Goal: Complete application form: Complete application form

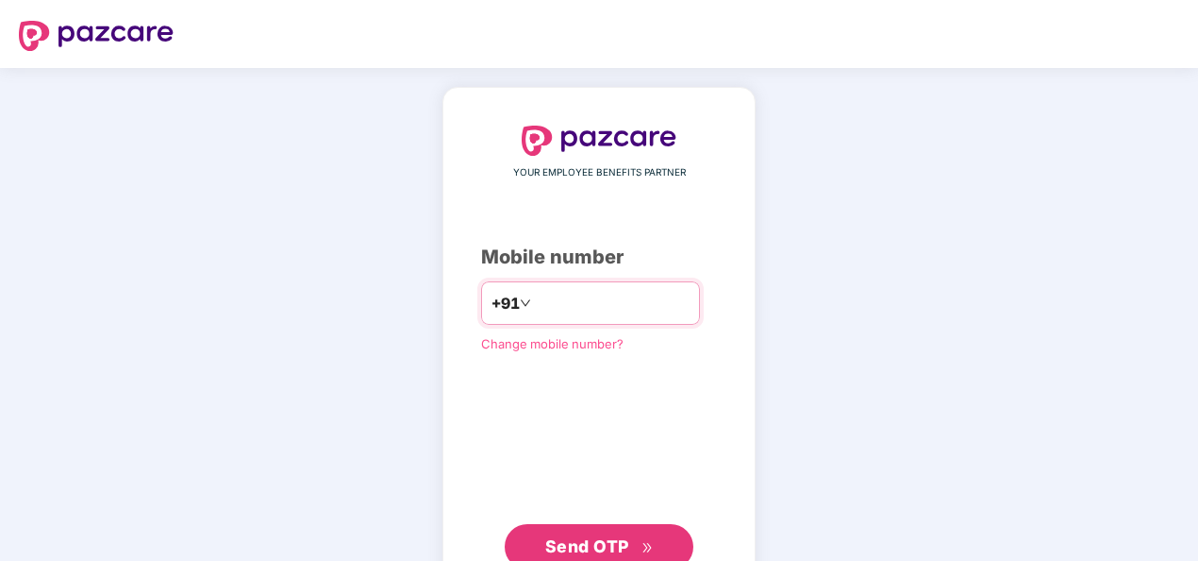
click at [551, 308] on input "number" at bounding box center [612, 303] width 155 height 30
click at [535, 300] on input "**********" at bounding box center [612, 303] width 155 height 30
type input "**********"
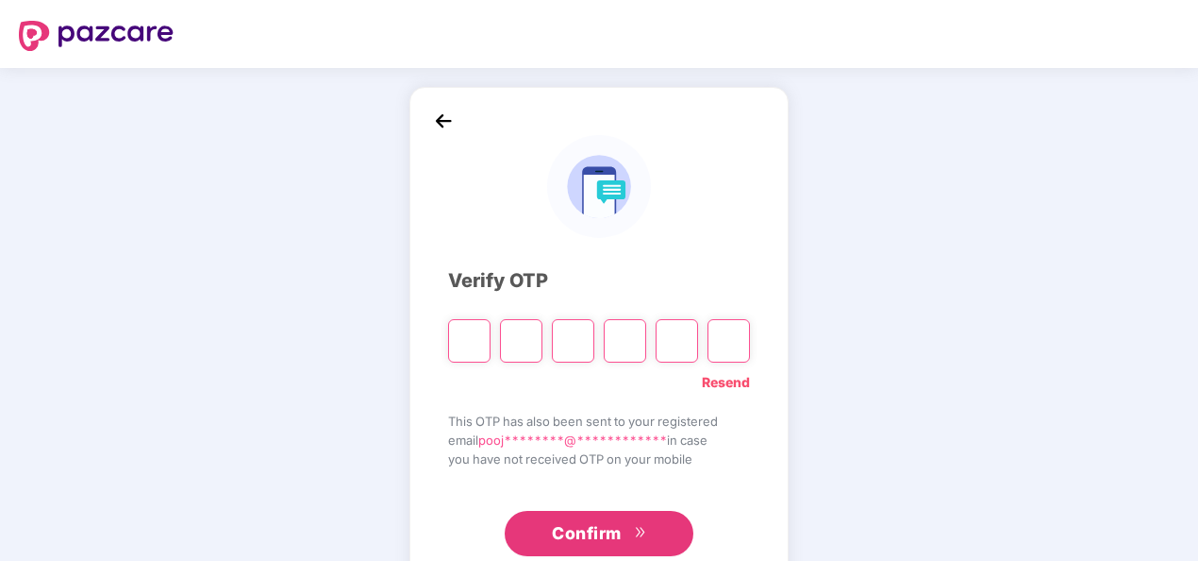
scroll to position [55, 0]
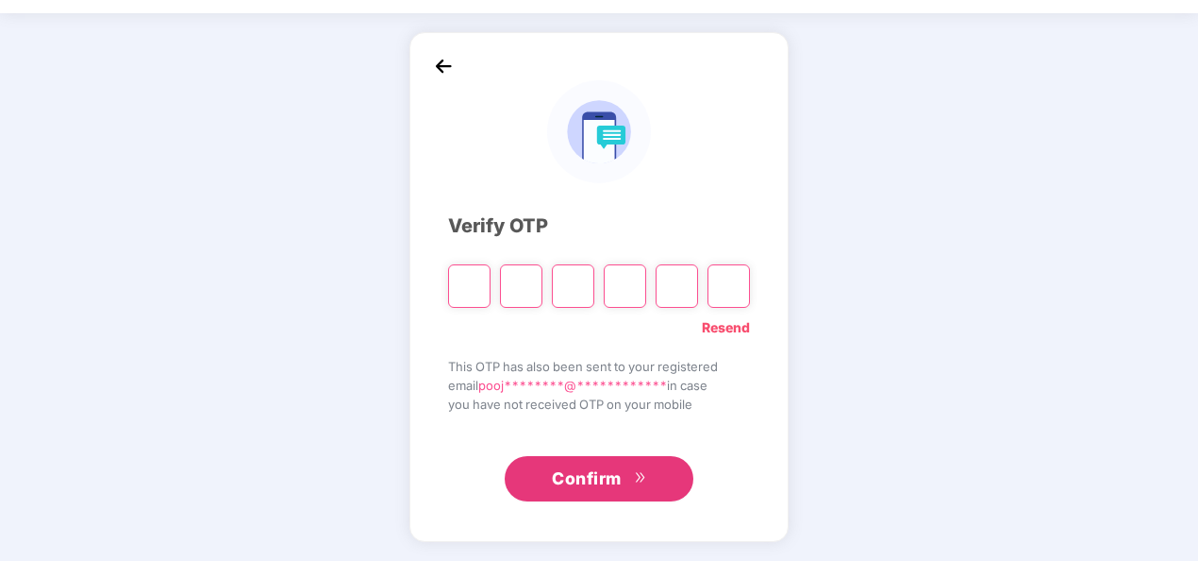
click at [466, 286] on input "Please enter verification code. Digit 1" at bounding box center [469, 285] width 42 height 43
type input "*"
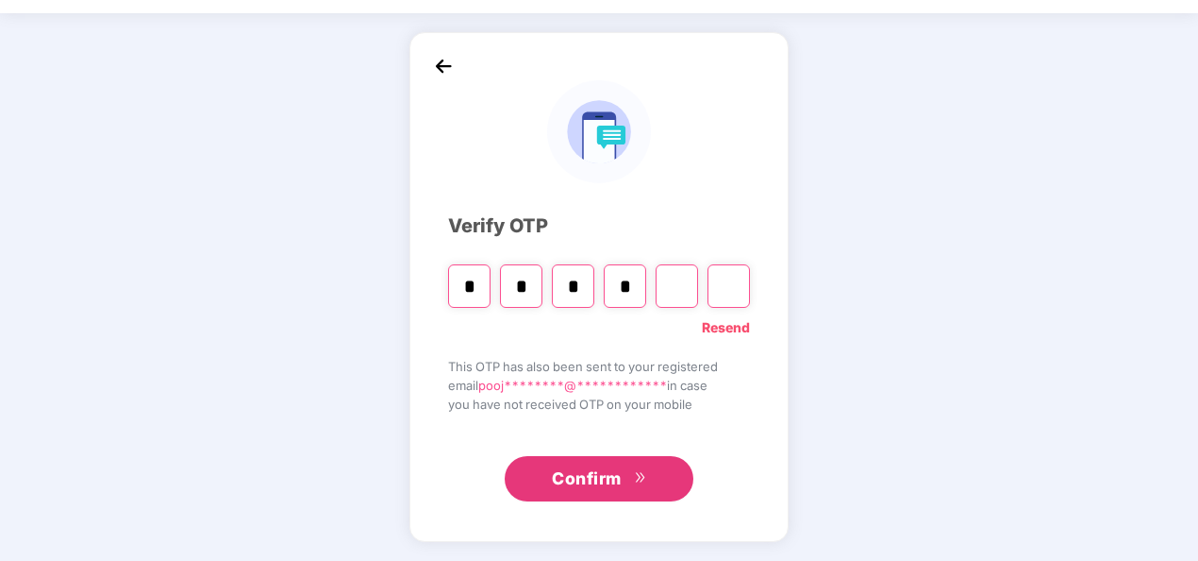
type input "*"
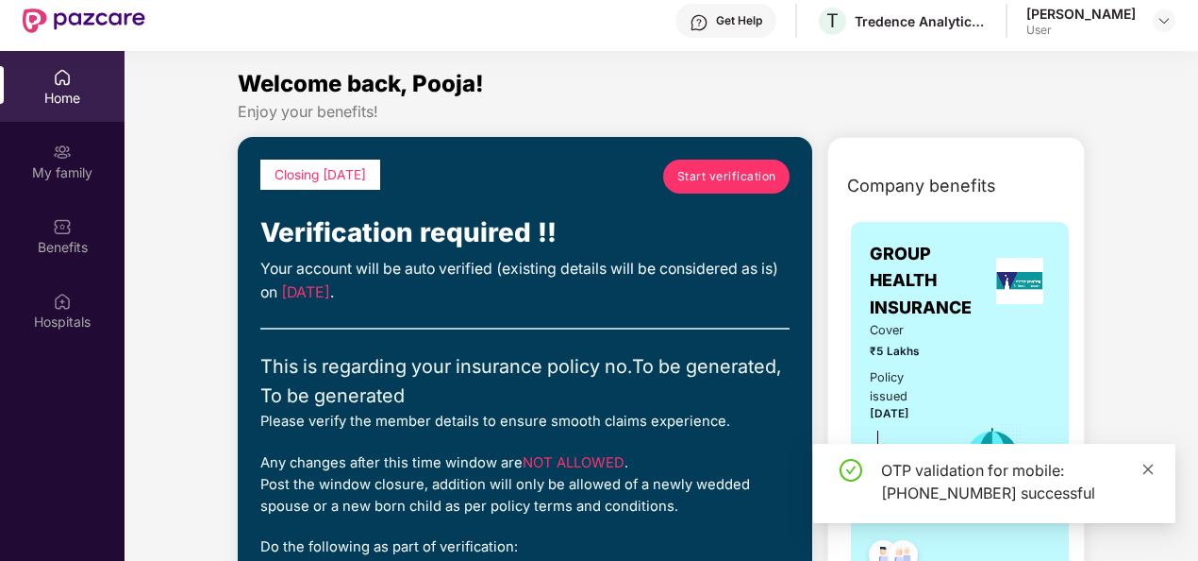
click at [1154, 462] on icon "close" at bounding box center [1148, 468] width 13 height 13
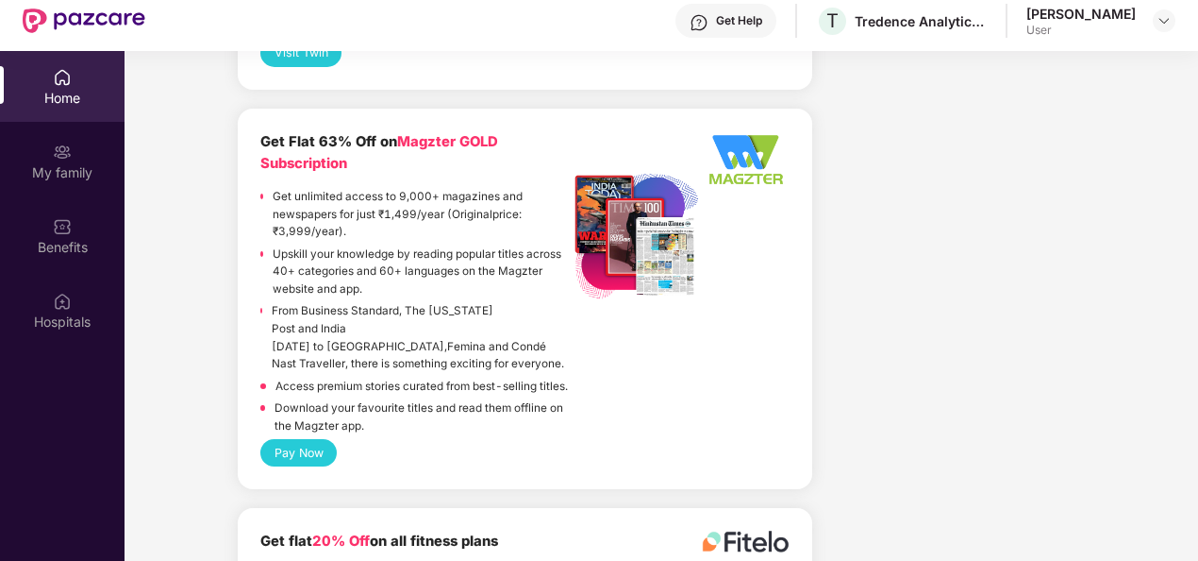
scroll to position [4601, 0]
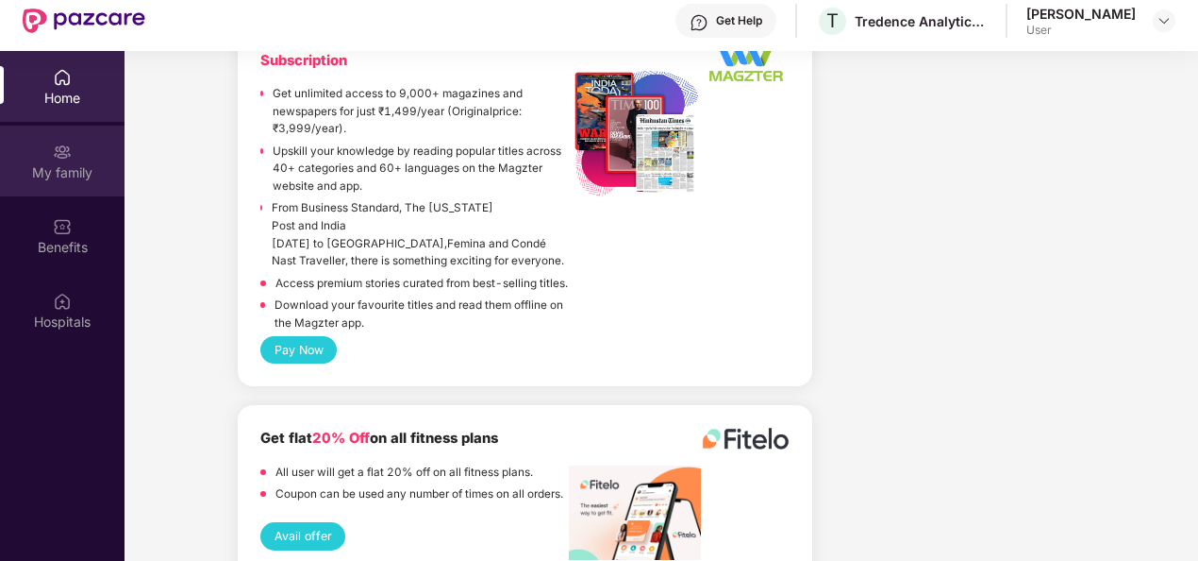
click at [104, 165] on div "My family" at bounding box center [62, 172] width 125 height 19
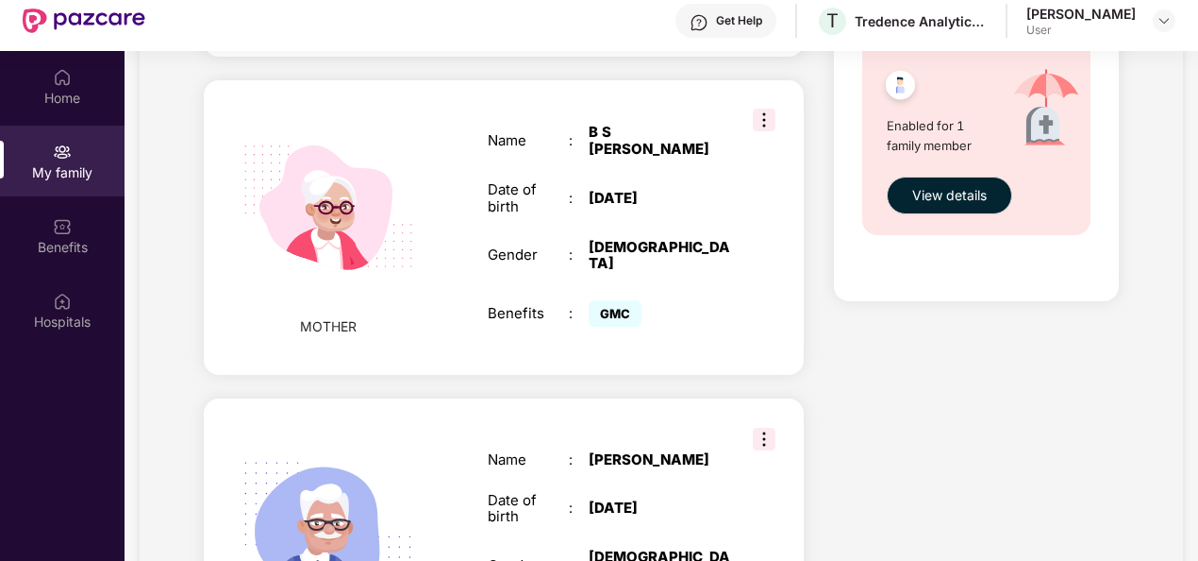
scroll to position [1061, 0]
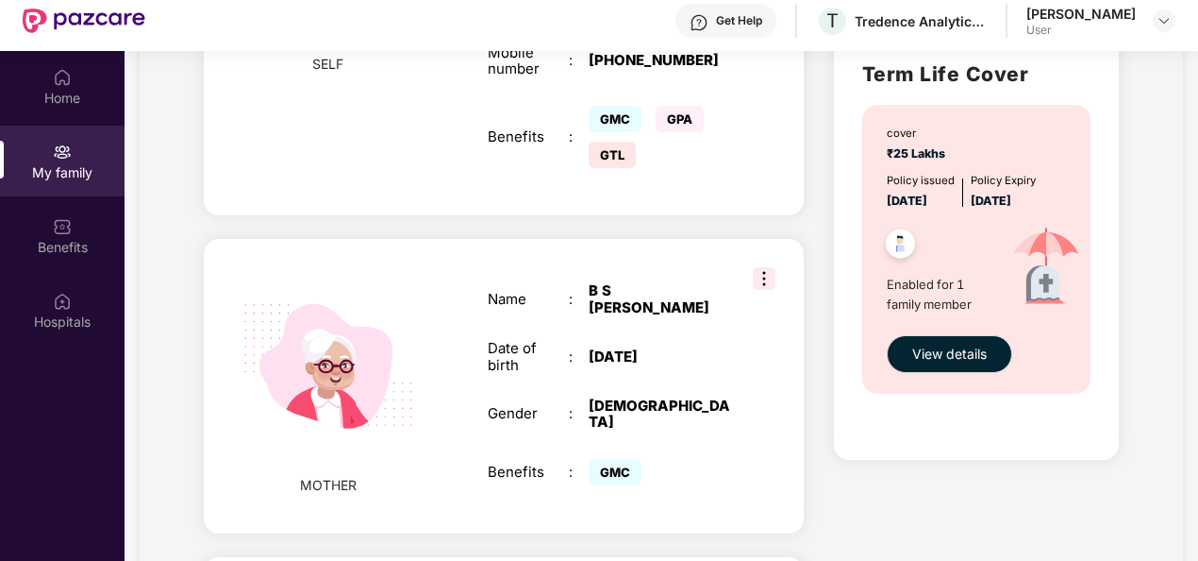
click at [759, 267] on img at bounding box center [764, 278] width 23 height 23
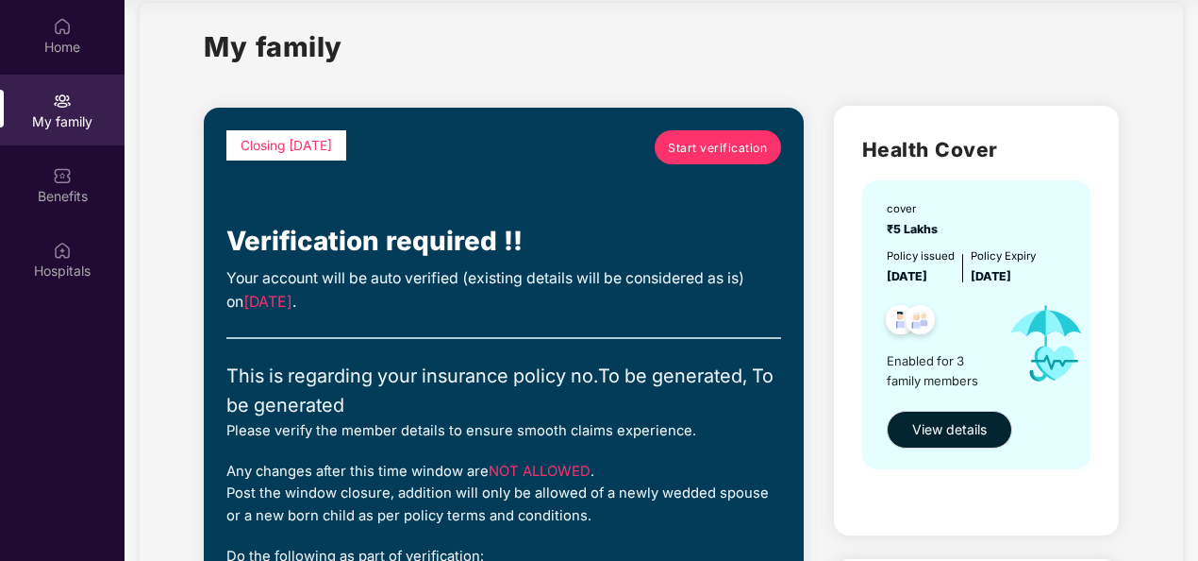
scroll to position [0, 0]
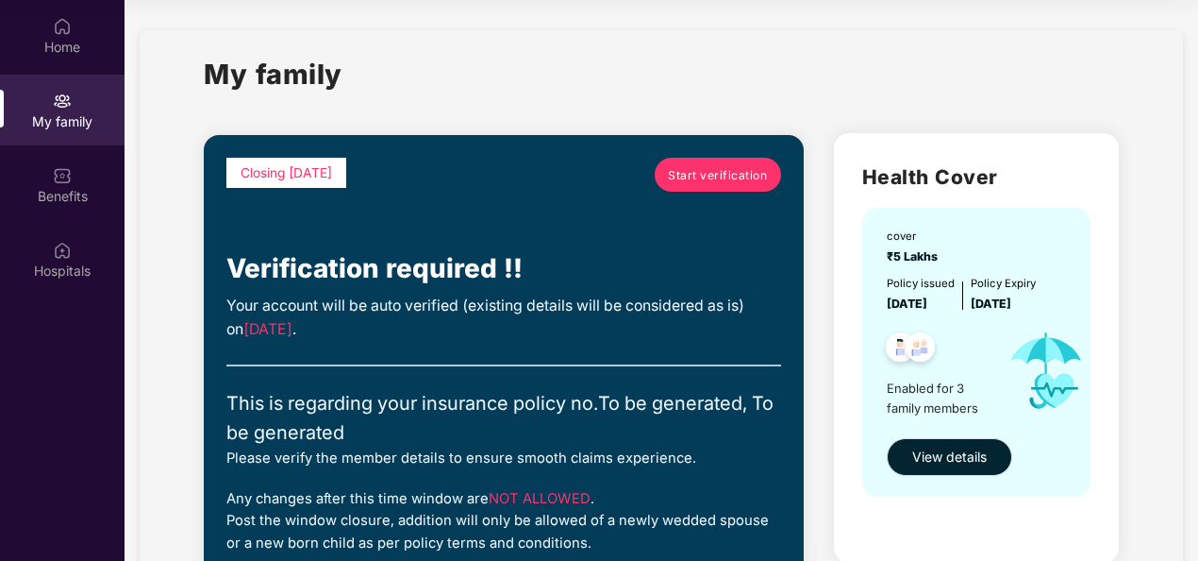
click at [985, 449] on span "View details" at bounding box center [950, 456] width 75 height 21
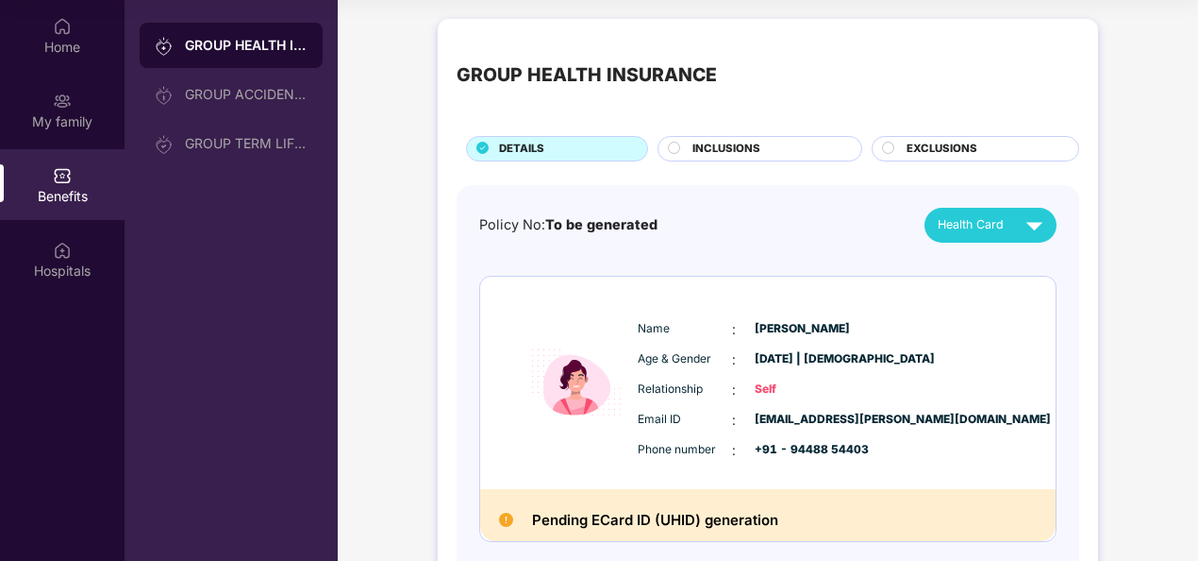
click at [778, 146] on div "INCLUSIONS" at bounding box center [767, 151] width 169 height 20
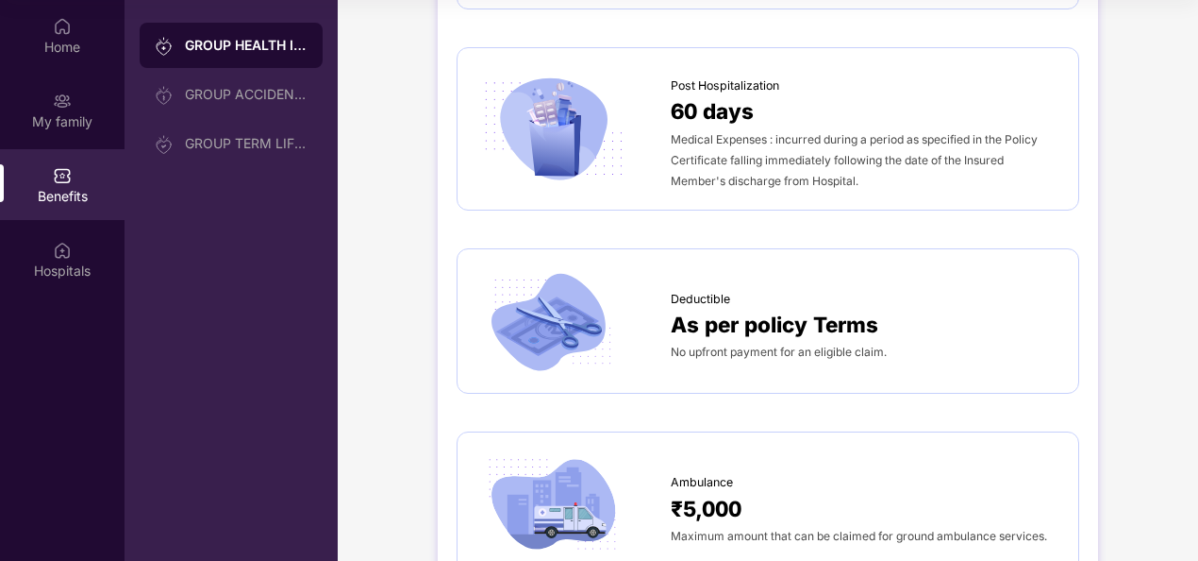
scroll to position [1129, 0]
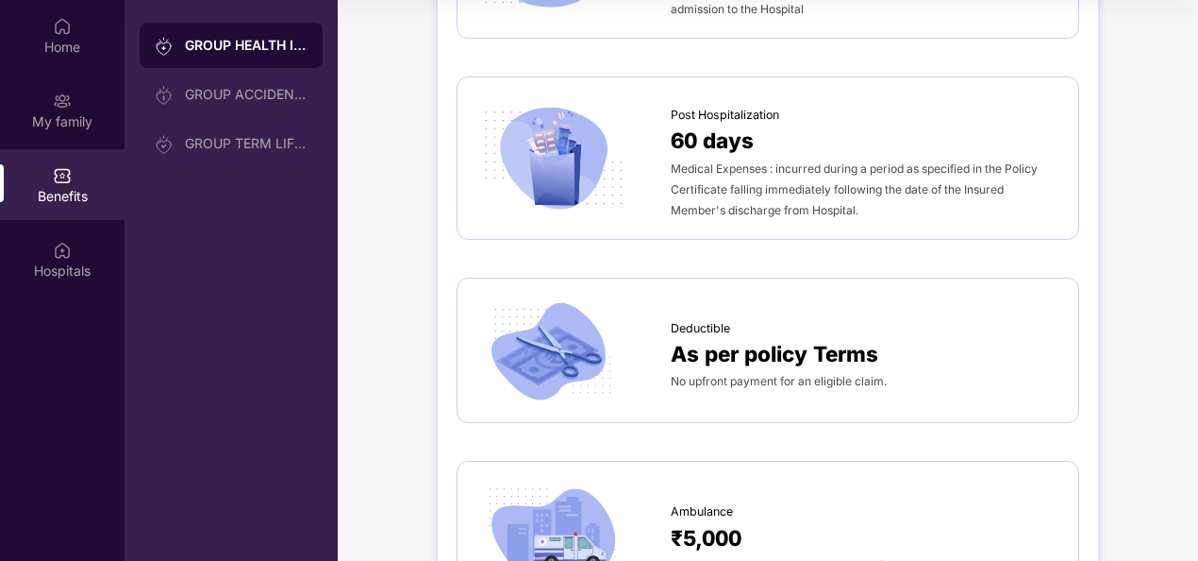
drag, startPoint x: 917, startPoint y: 390, endPoint x: 1085, endPoint y: 199, distance: 254.1
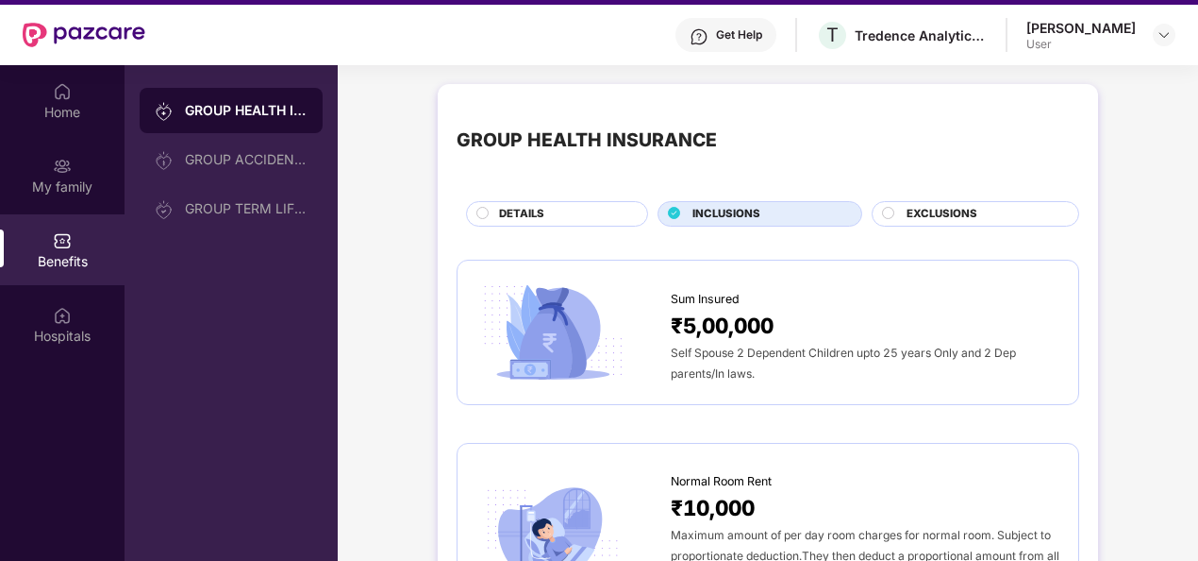
scroll to position [11, 0]
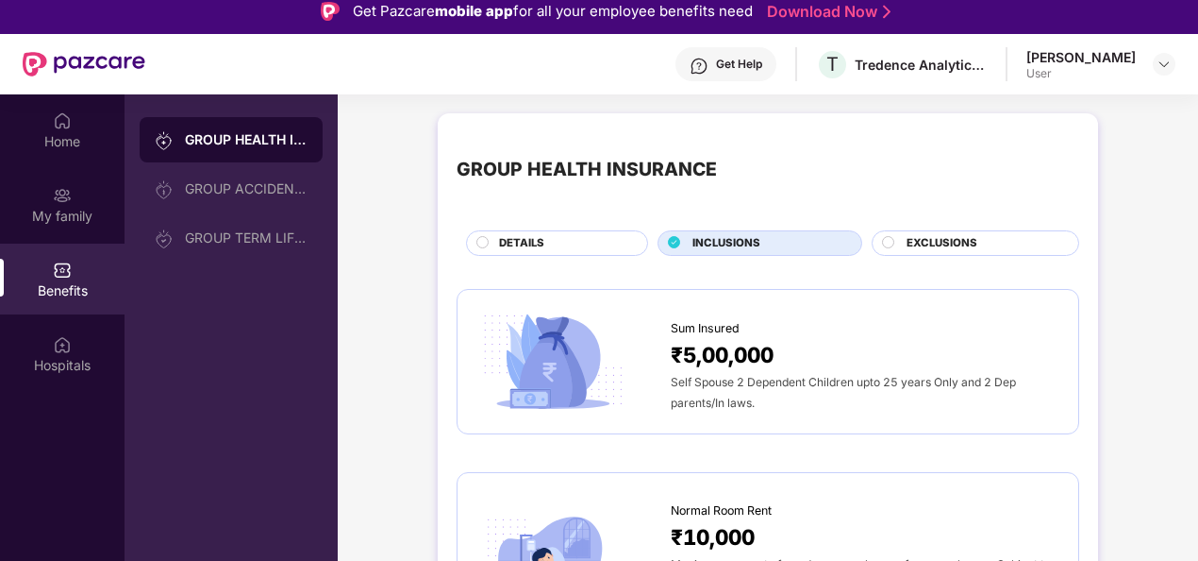
click at [946, 238] on span "EXCLUSIONS" at bounding box center [942, 243] width 71 height 17
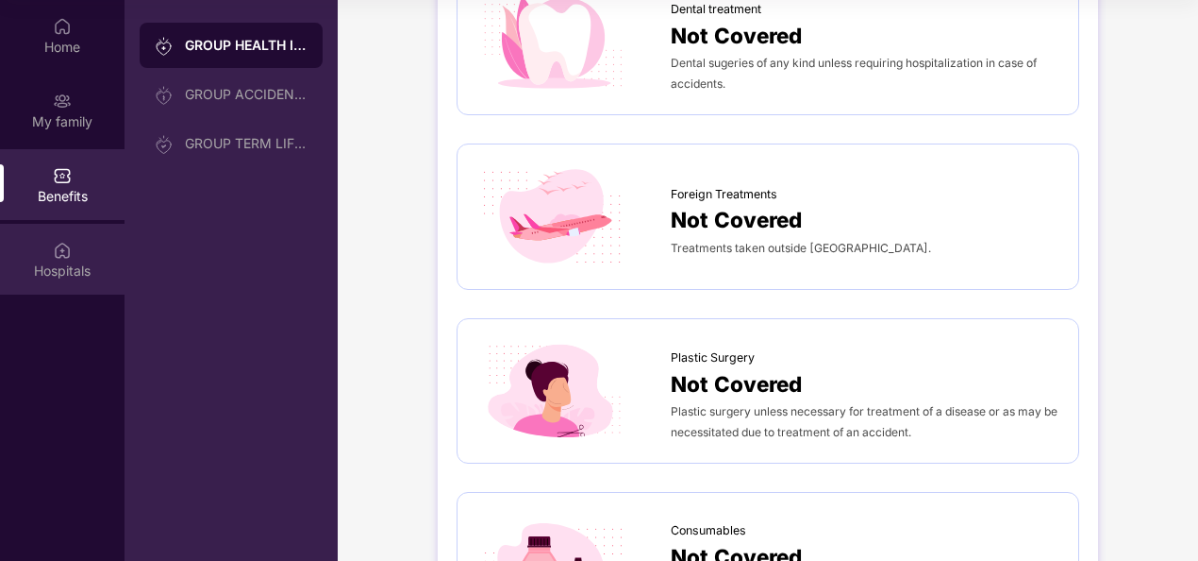
scroll to position [866, 0]
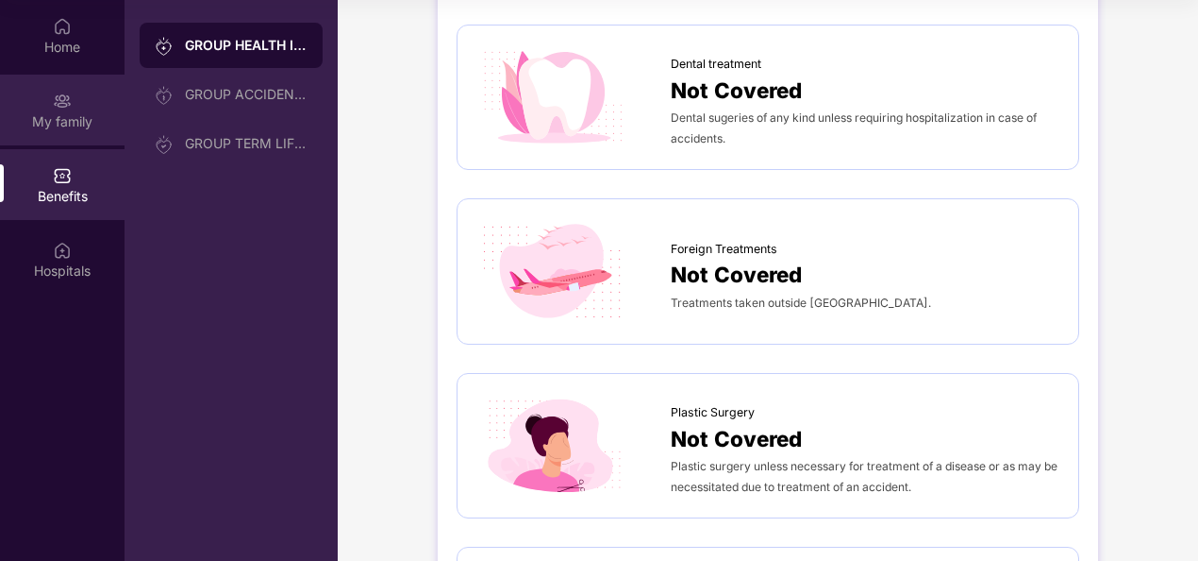
click at [75, 116] on div "My family" at bounding box center [62, 121] width 125 height 19
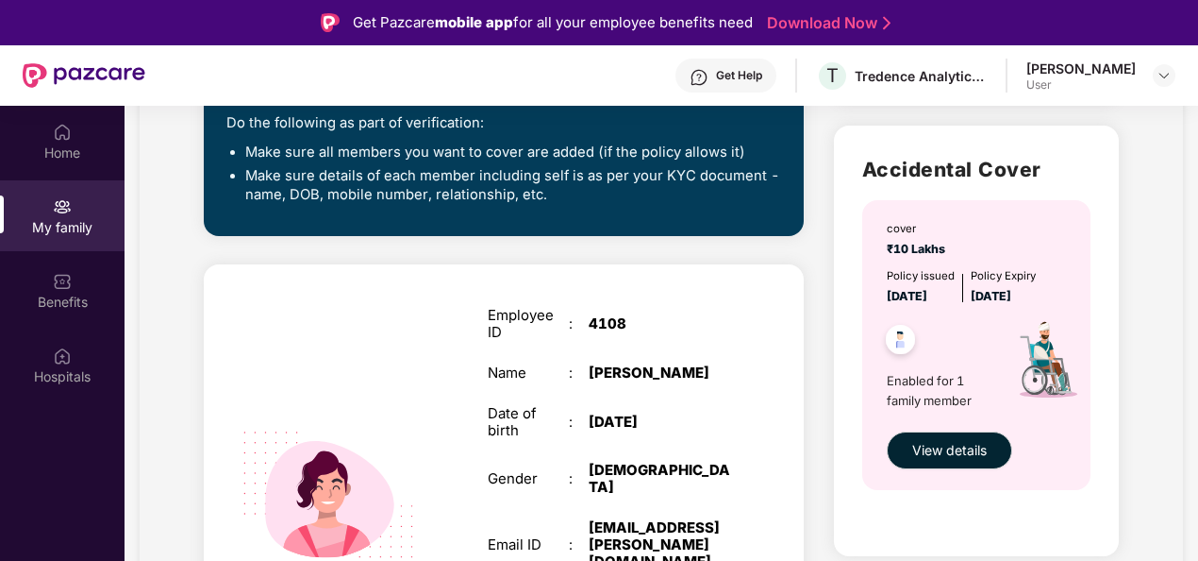
scroll to position [94, 0]
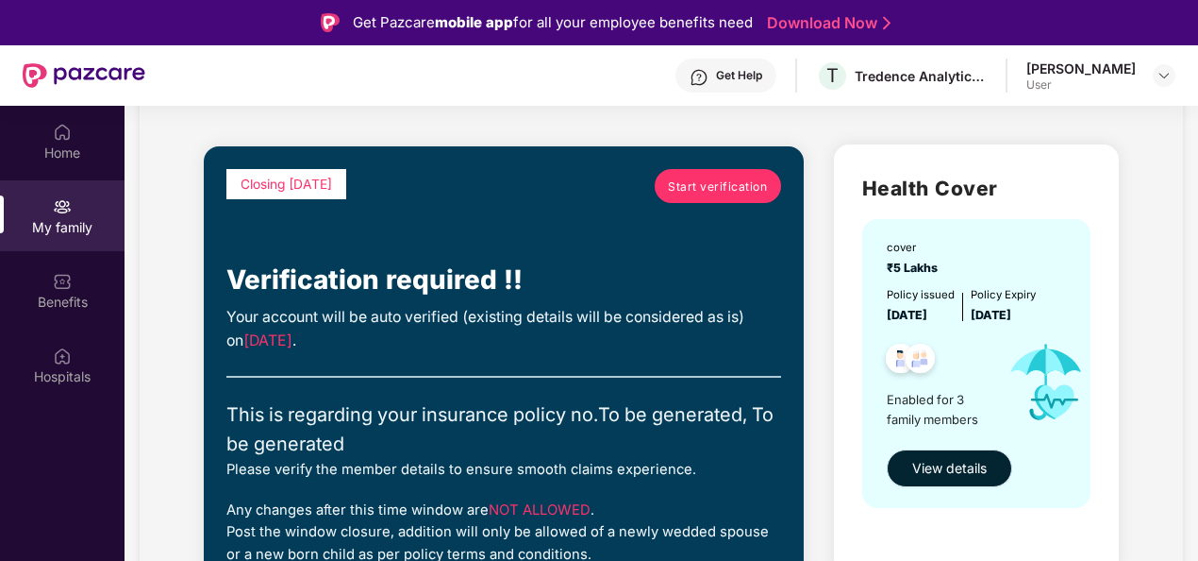
click at [951, 467] on span "View details" at bounding box center [950, 468] width 75 height 21
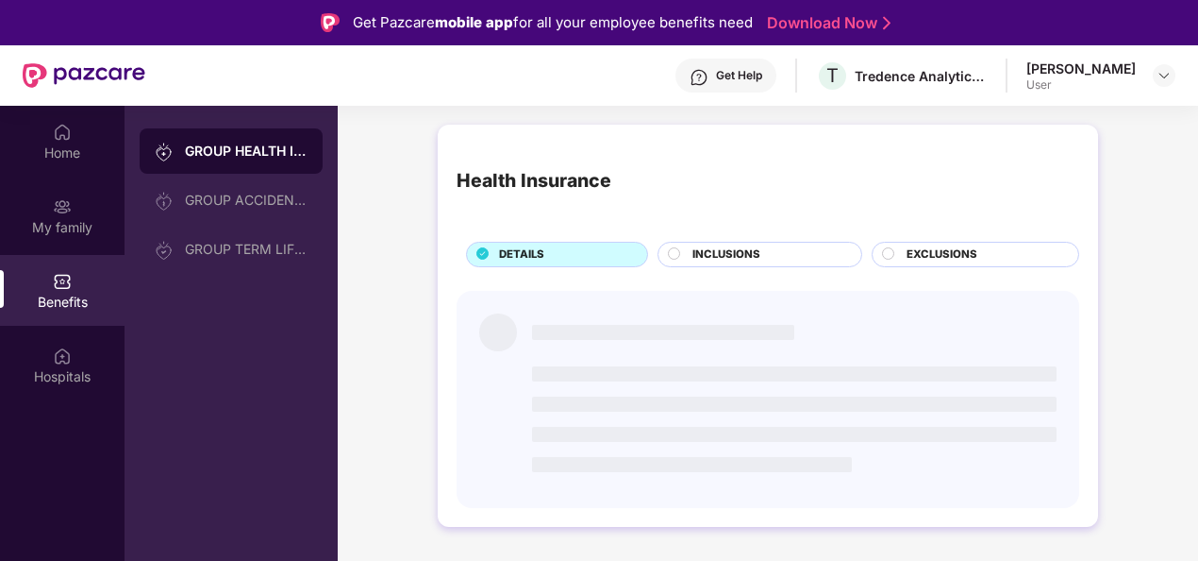
scroll to position [0, 0]
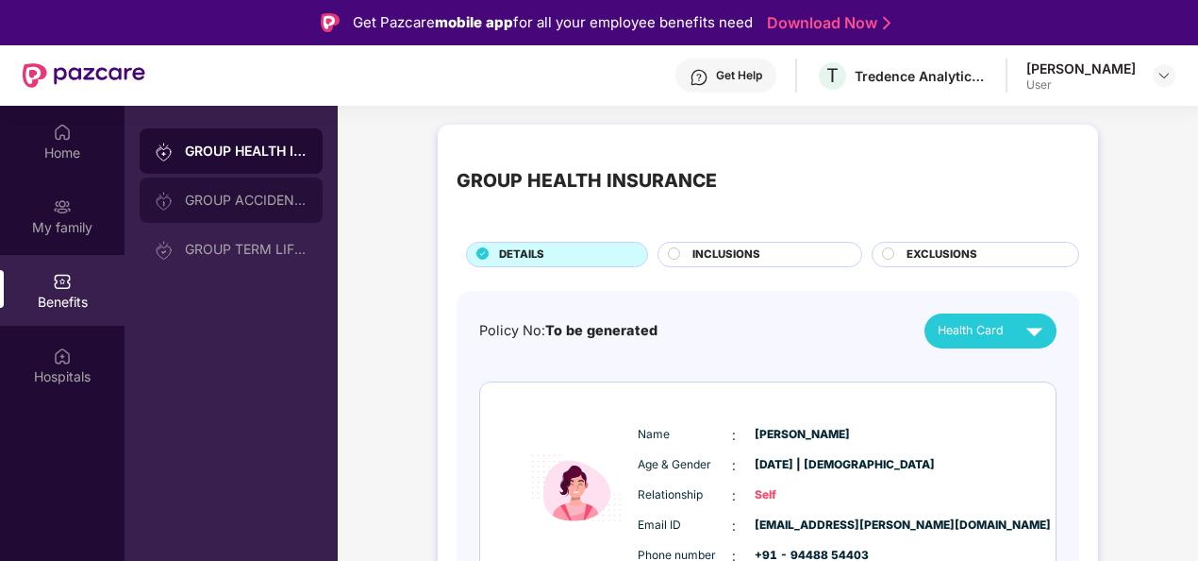
click at [213, 198] on div "GROUP ACCIDENTAL INSURANCE" at bounding box center [246, 200] width 123 height 15
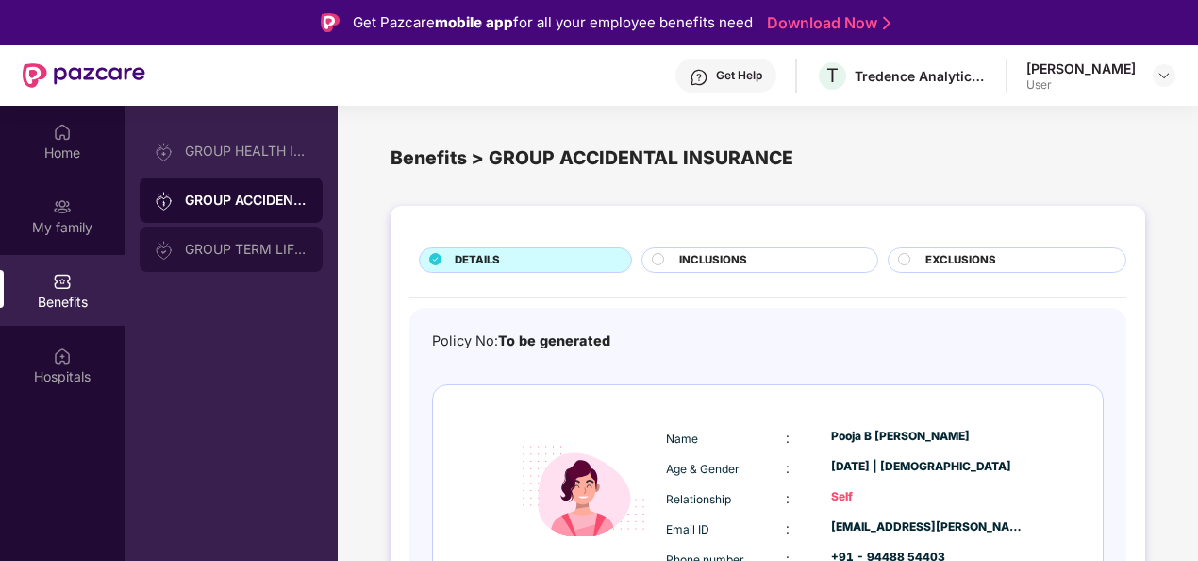
click at [255, 261] on div "GROUP TERM LIFE INSURANCE" at bounding box center [231, 248] width 183 height 45
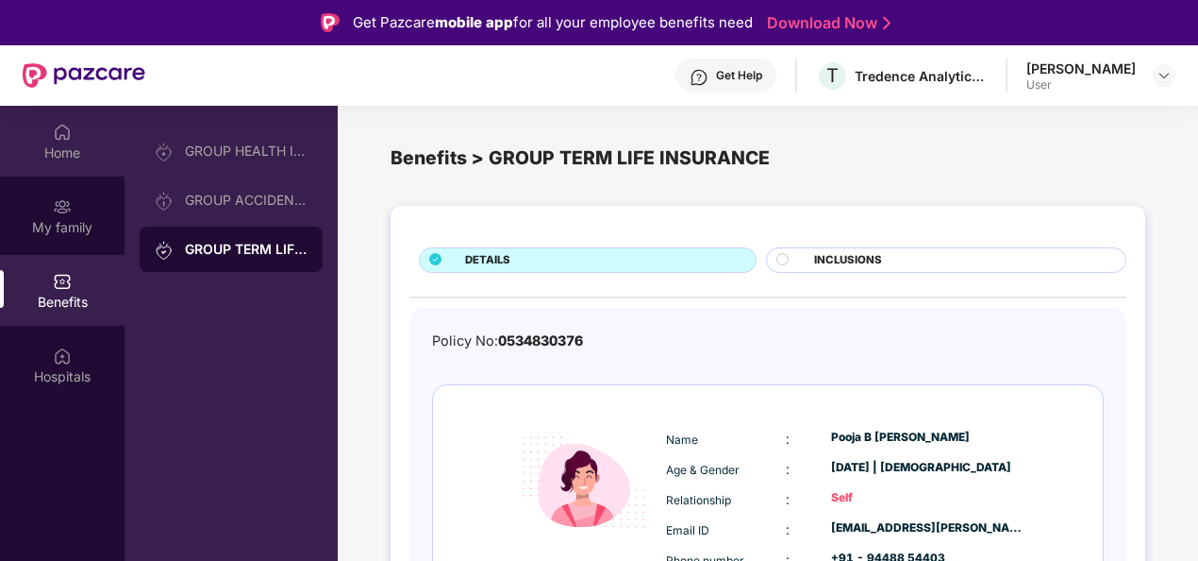
click at [72, 146] on div "Home" at bounding box center [62, 152] width 125 height 19
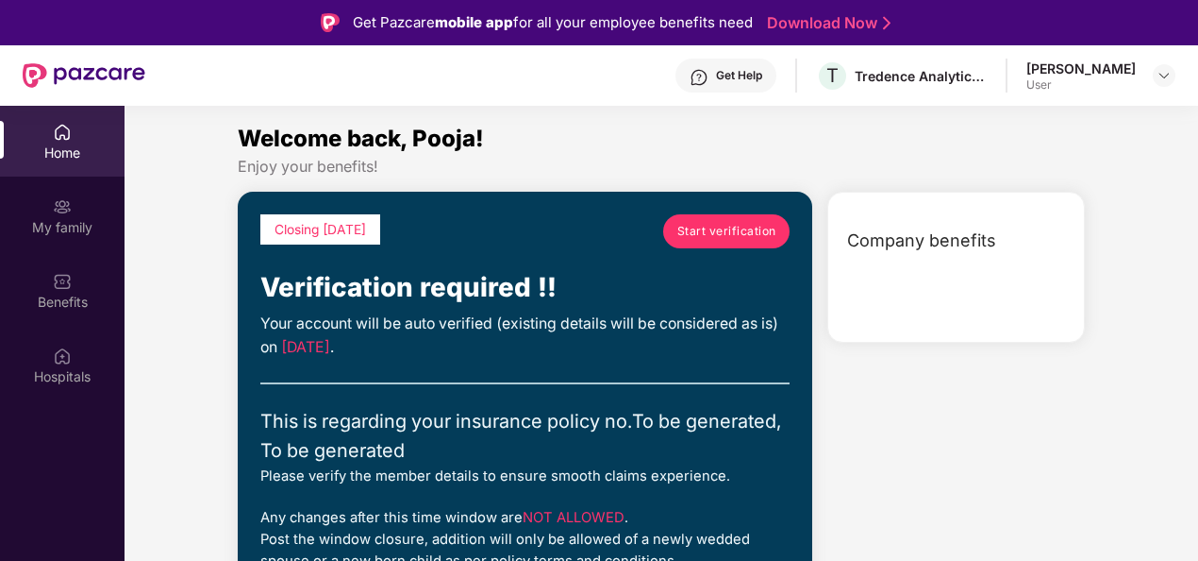
scroll to position [66, 0]
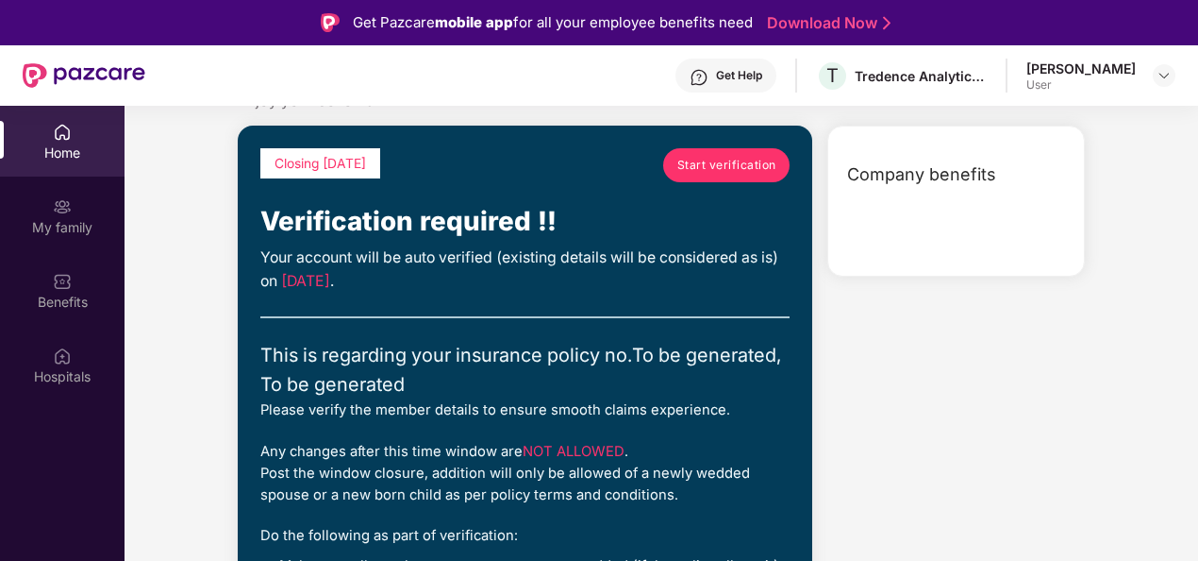
click at [691, 161] on span "Start verification" at bounding box center [727, 165] width 99 height 18
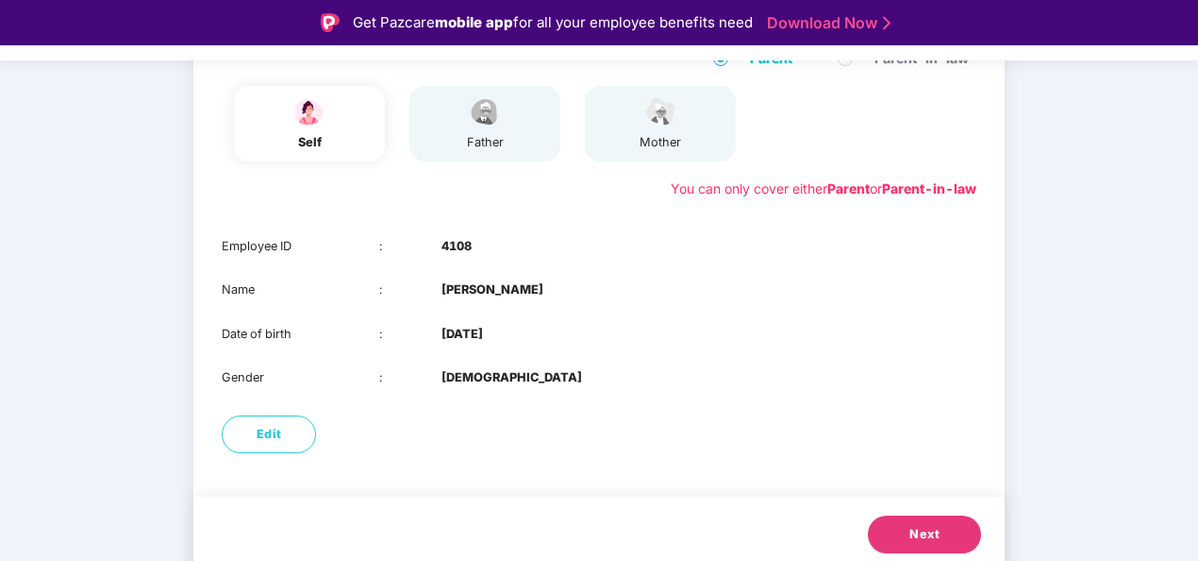
scroll to position [234, 0]
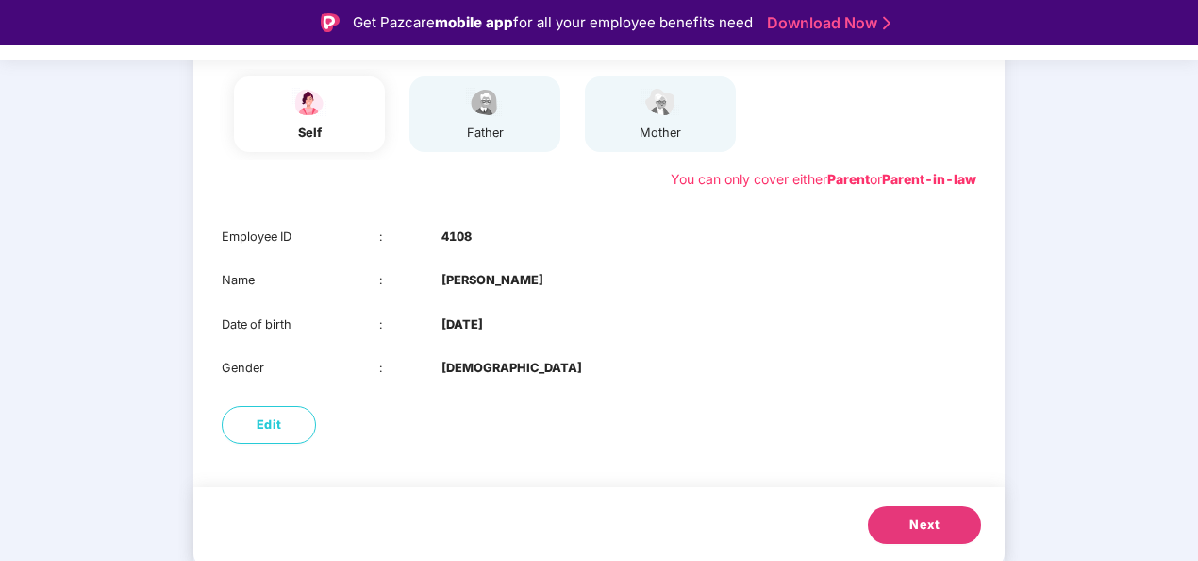
click at [955, 515] on button "Next" at bounding box center [924, 525] width 113 height 38
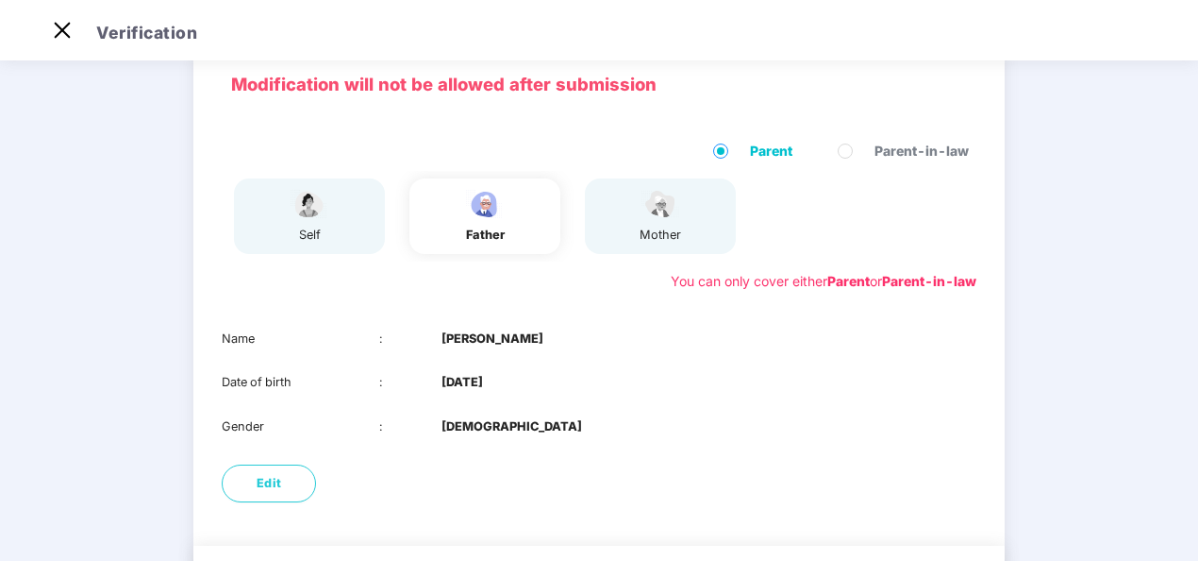
scroll to position [191, 0]
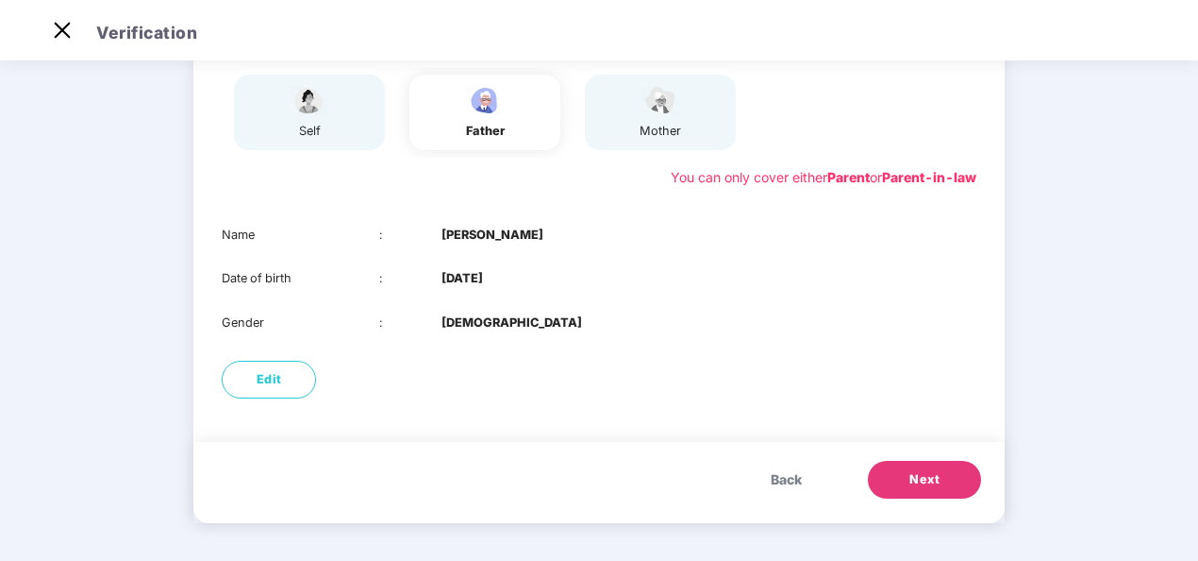
click at [917, 476] on span "Next" at bounding box center [925, 479] width 30 height 19
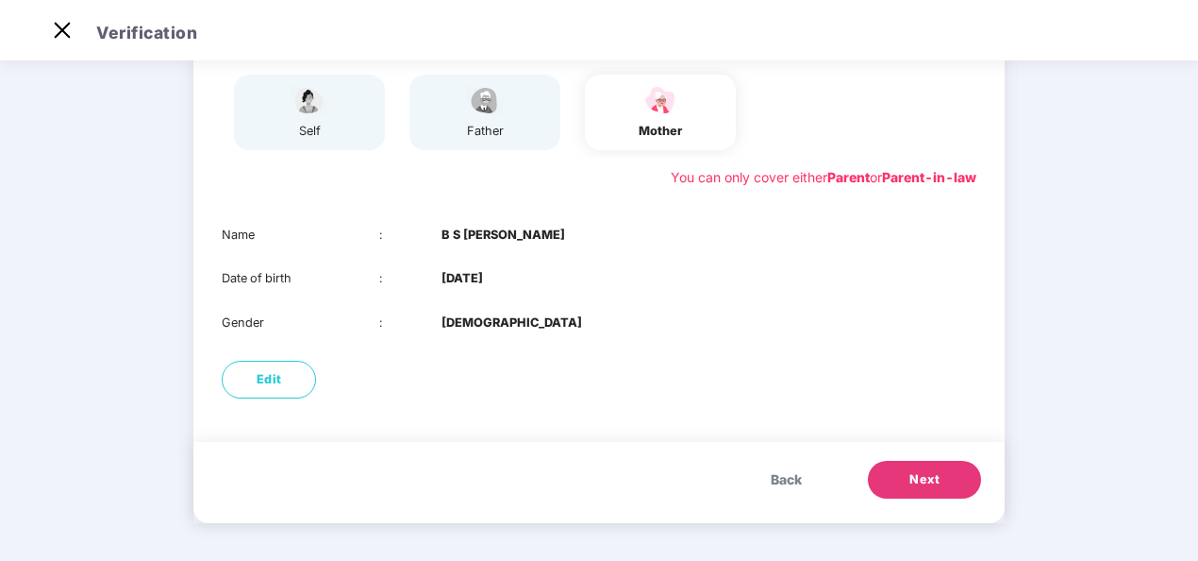
click at [914, 472] on span "Next" at bounding box center [925, 479] width 30 height 19
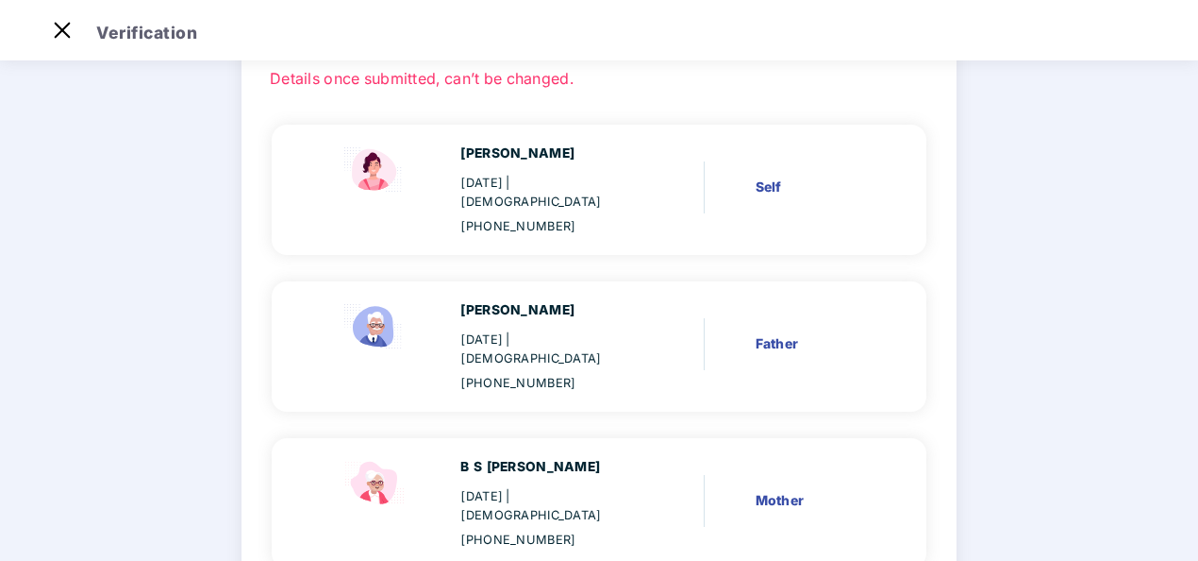
scroll to position [94, 0]
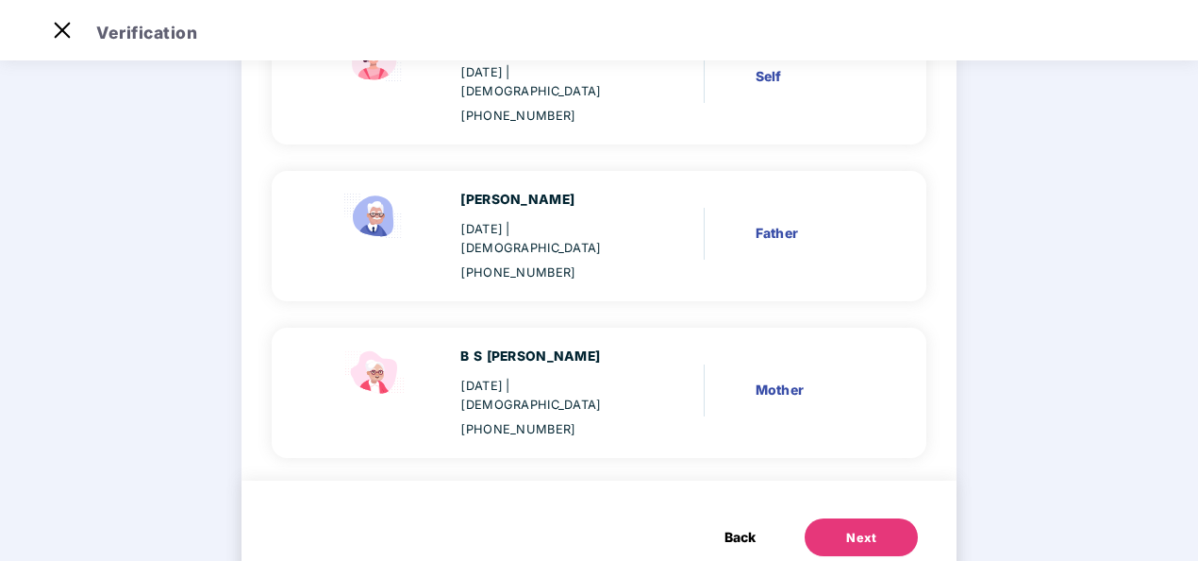
click at [729, 527] on span "Back" at bounding box center [740, 537] width 31 height 21
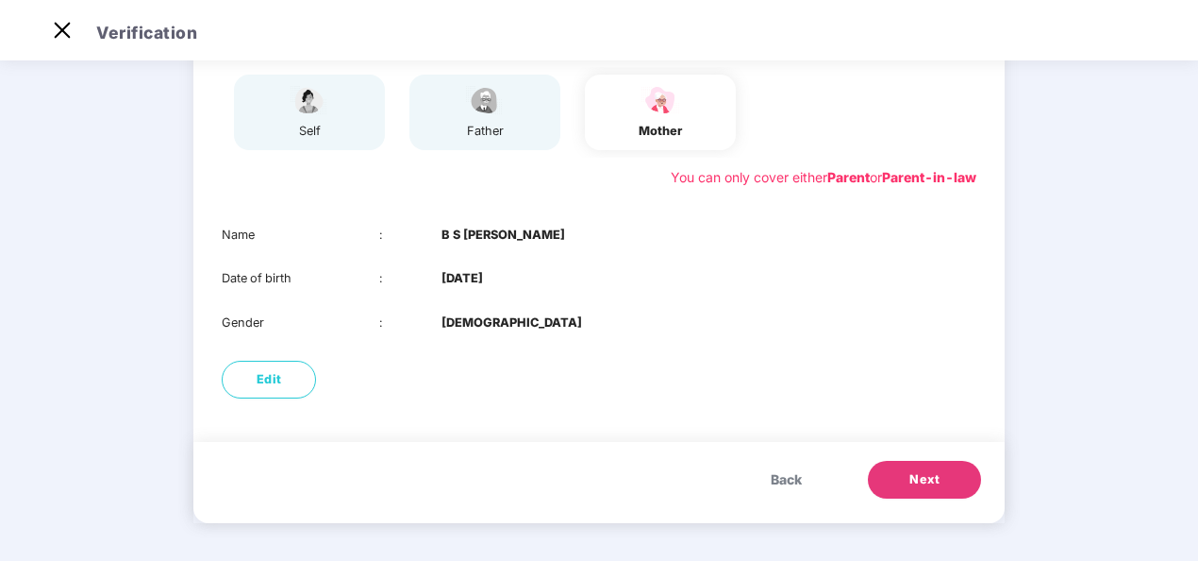
click at [783, 481] on span "Back" at bounding box center [786, 479] width 31 height 21
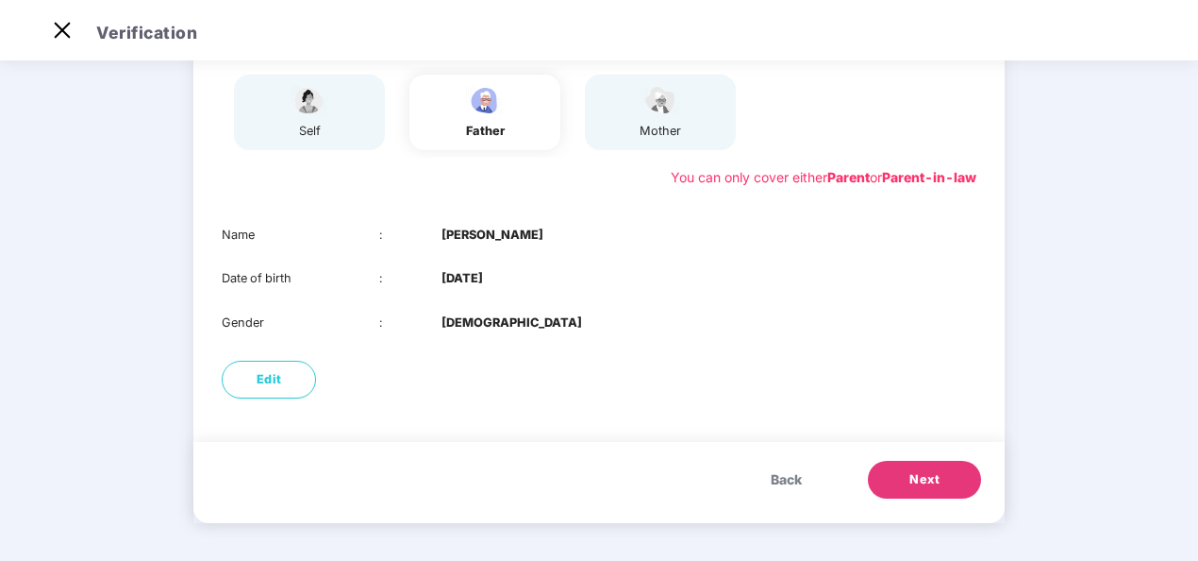
click at [783, 482] on span "Back" at bounding box center [786, 479] width 31 height 21
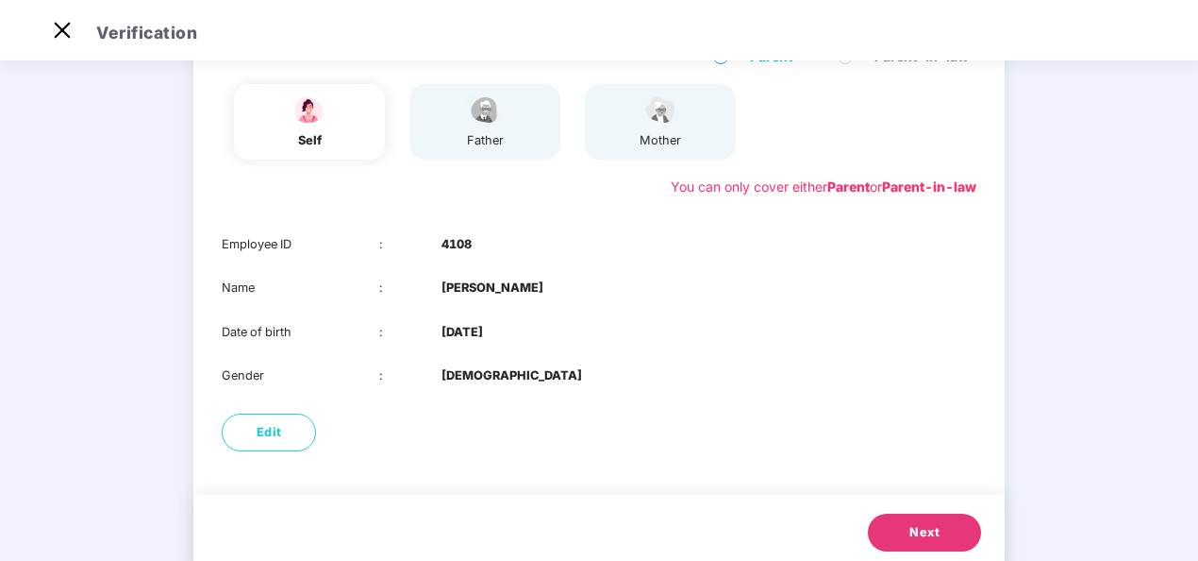
scroll to position [140, 0]
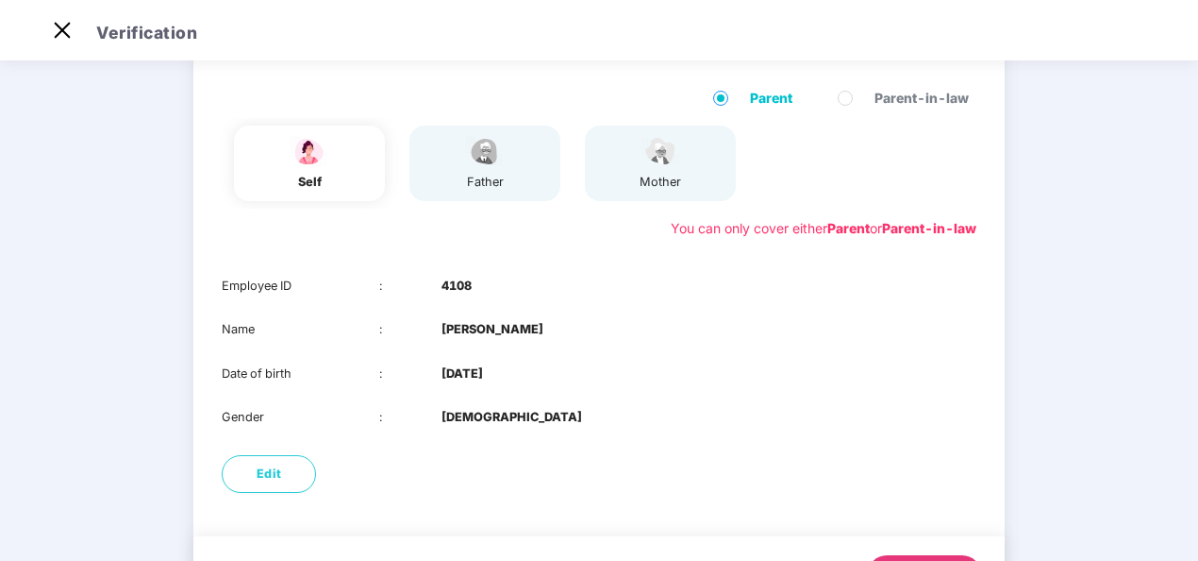
click at [509, 181] on div "father" at bounding box center [485, 163] width 151 height 75
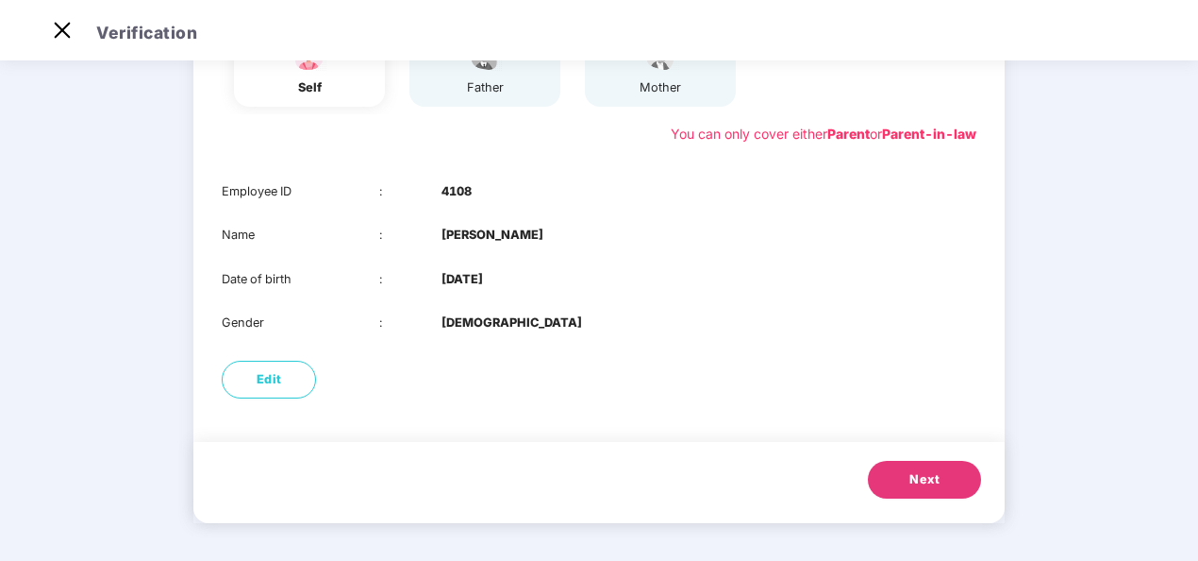
click at [928, 490] on button "Next" at bounding box center [924, 480] width 113 height 38
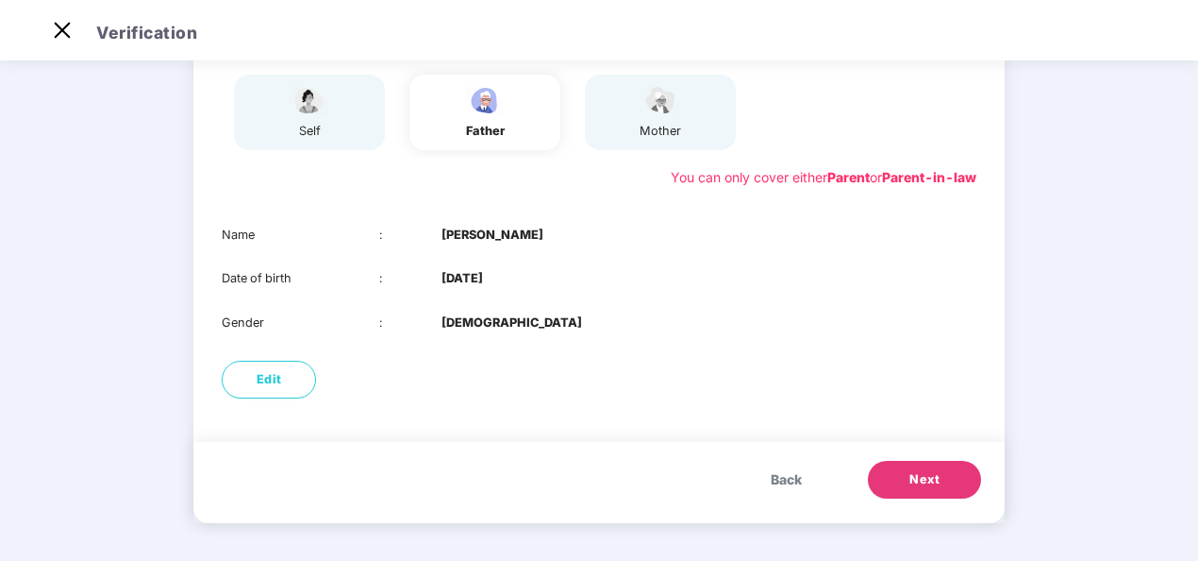
scroll to position [191, 0]
click at [276, 396] on button "Edit" at bounding box center [269, 379] width 94 height 38
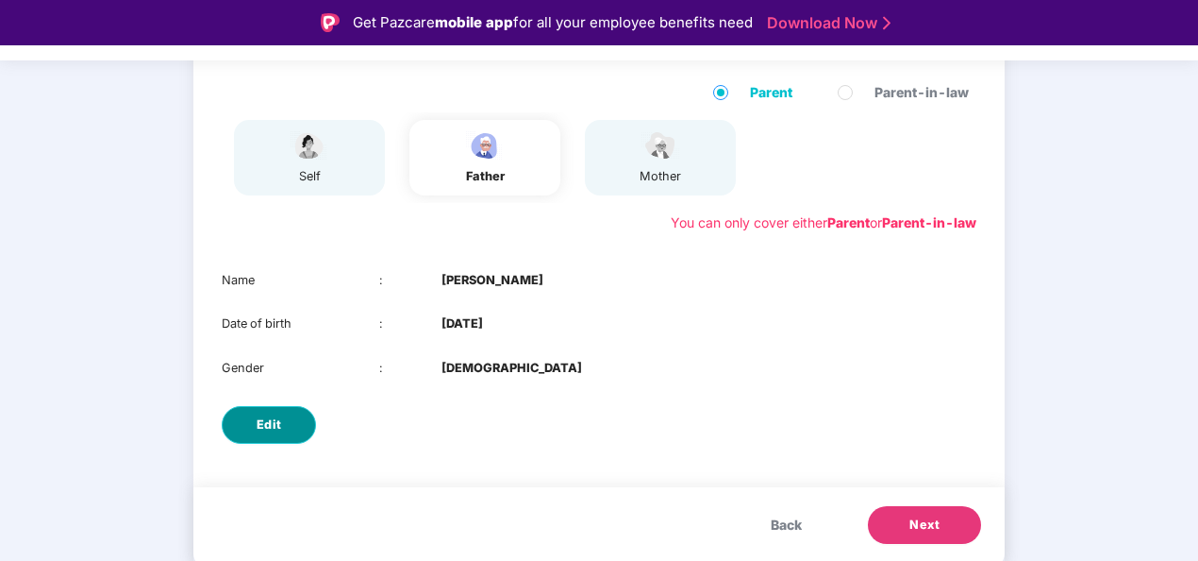
select select "****"
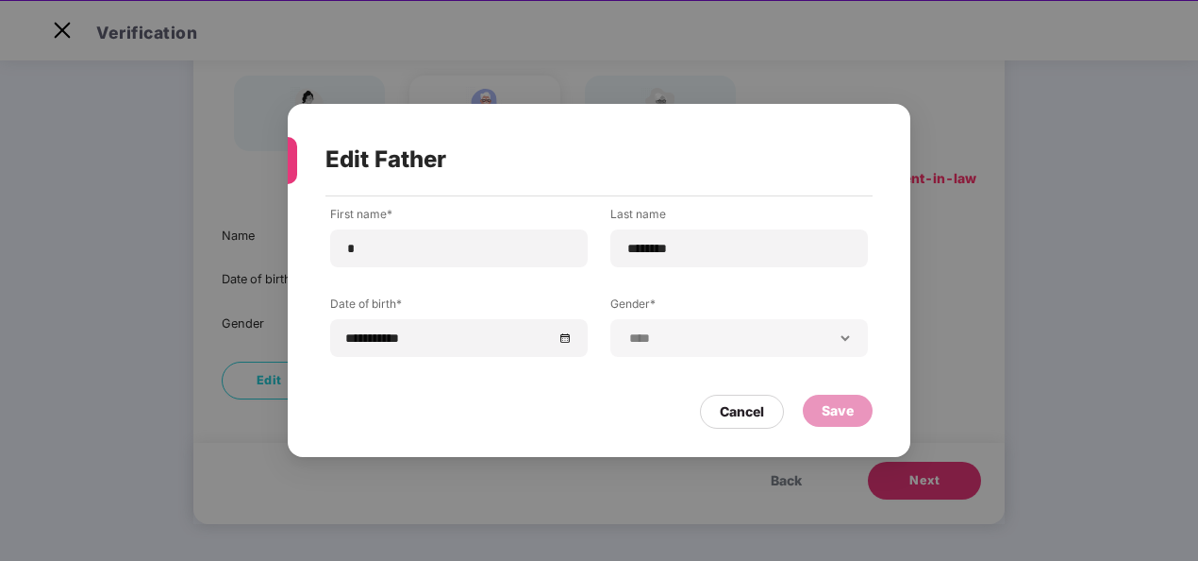
scroll to position [45, 0]
click at [740, 419] on div "Cancel" at bounding box center [742, 411] width 44 height 21
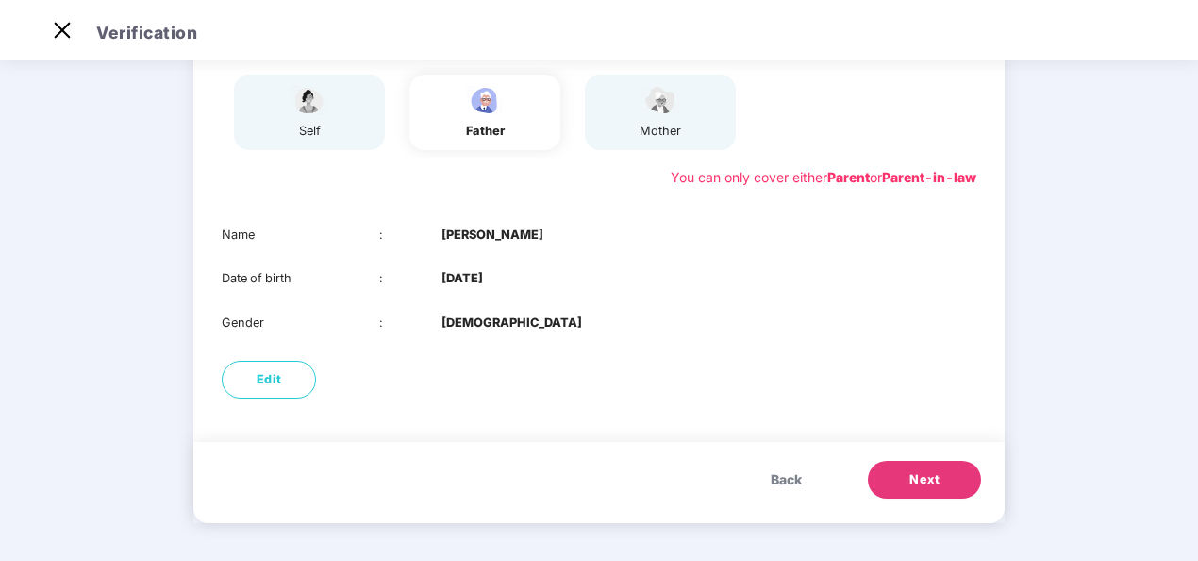
click at [906, 468] on button "Next" at bounding box center [924, 480] width 113 height 38
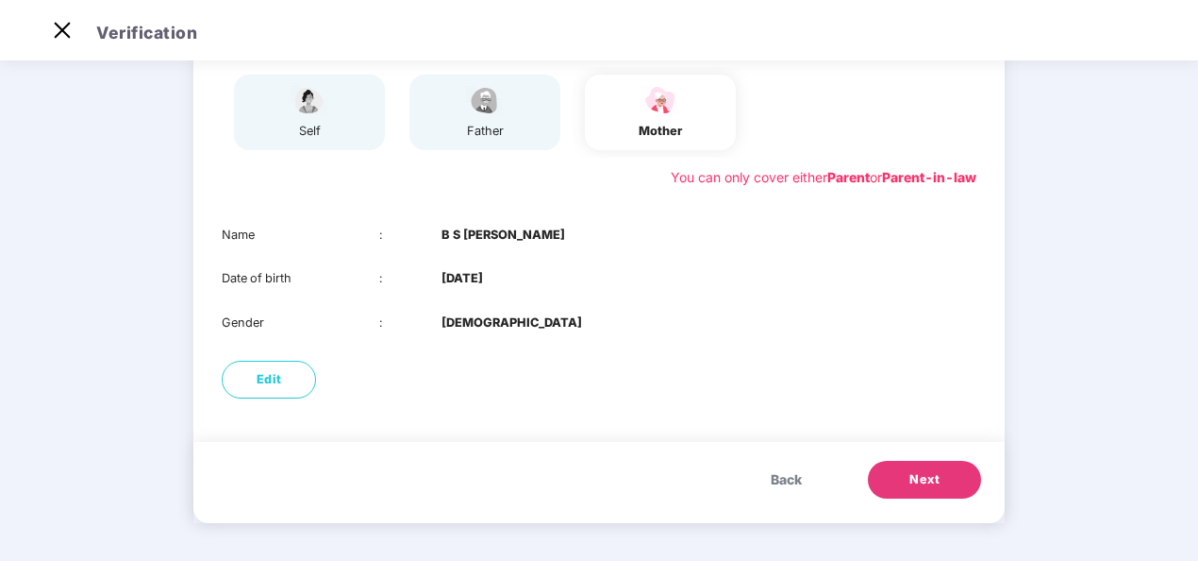
click at [917, 478] on span "Next" at bounding box center [925, 479] width 30 height 19
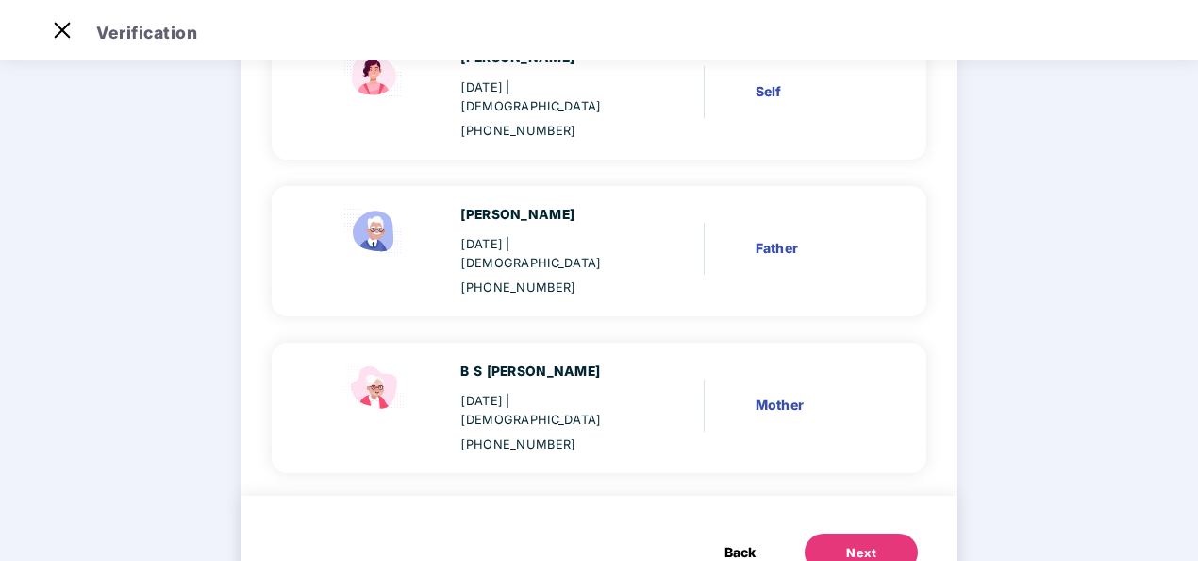
scroll to position [234, 0]
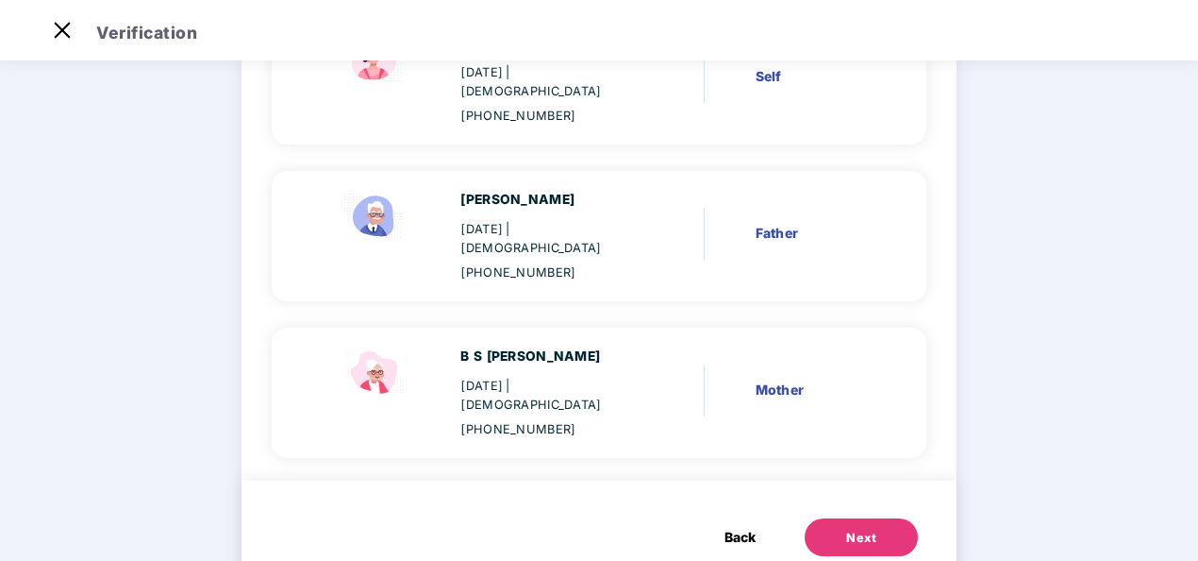
click at [868, 528] on div "Next" at bounding box center [861, 537] width 30 height 19
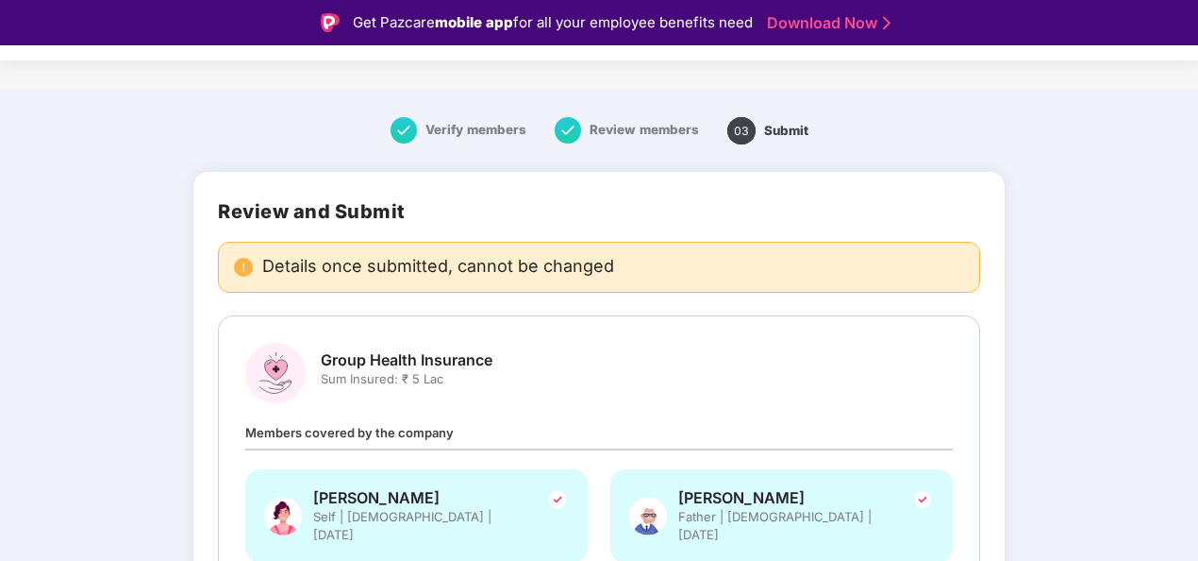
scroll to position [0, 0]
